Goal: Information Seeking & Learning: Learn about a topic

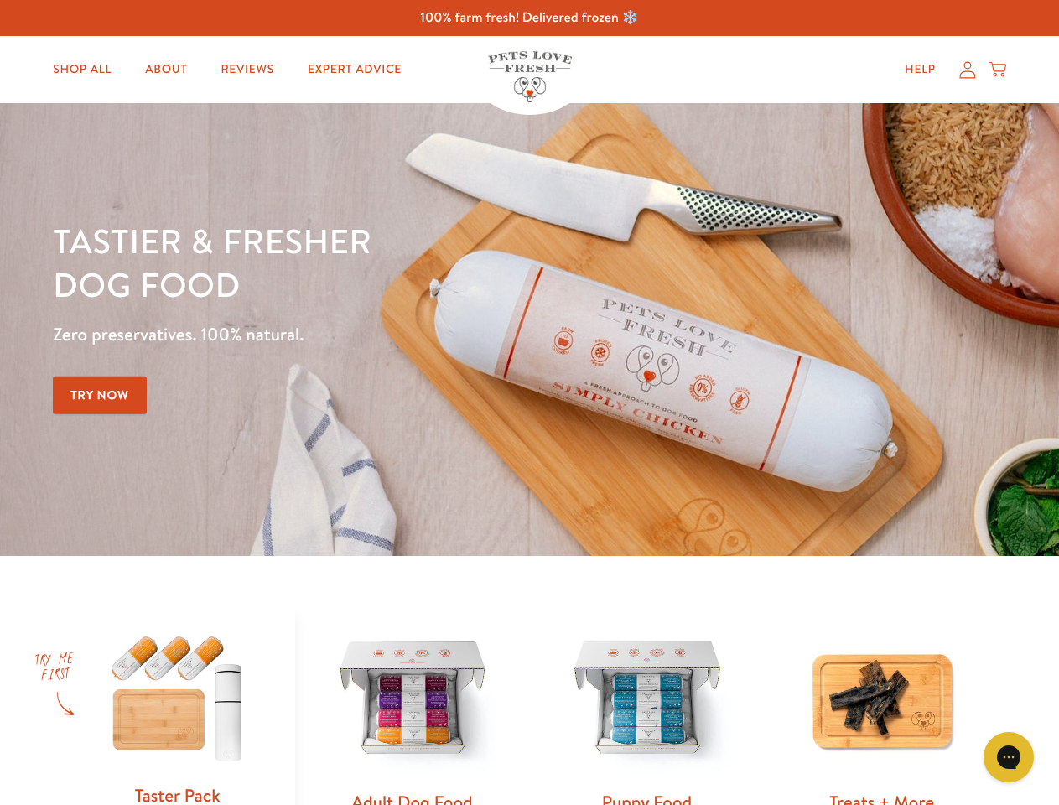
click at [529, 402] on div "Tastier & fresher dog food Zero preservatives. 100% natural. Try Now" at bounding box center [371, 329] width 636 height 221
click at [1009, 757] on icon "Gorgias live chat" at bounding box center [1008, 757] width 16 height 16
